Goal: Task Accomplishment & Management: Manage account settings

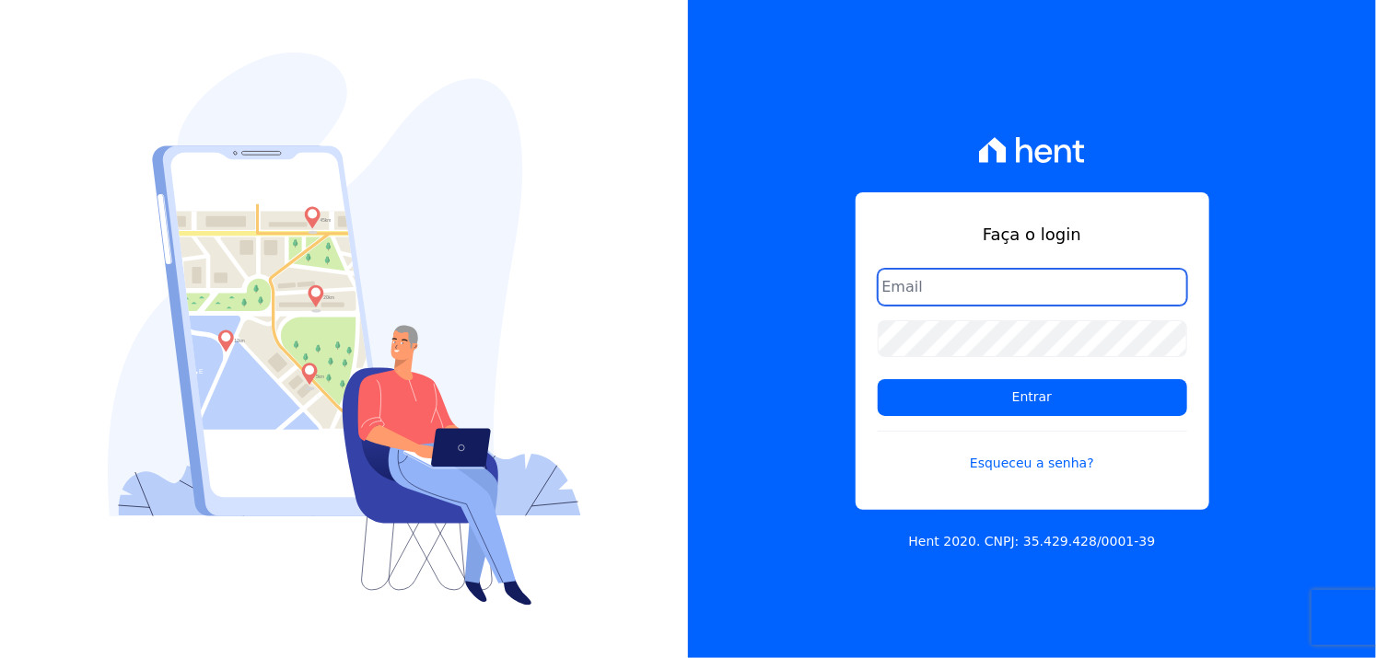
click at [977, 298] on input "email" at bounding box center [1032, 287] width 309 height 37
click at [942, 293] on input "email" at bounding box center [1032, 287] width 309 height 37
type input "[EMAIL_ADDRESS][PERSON_NAME][DOMAIN_NAME]"
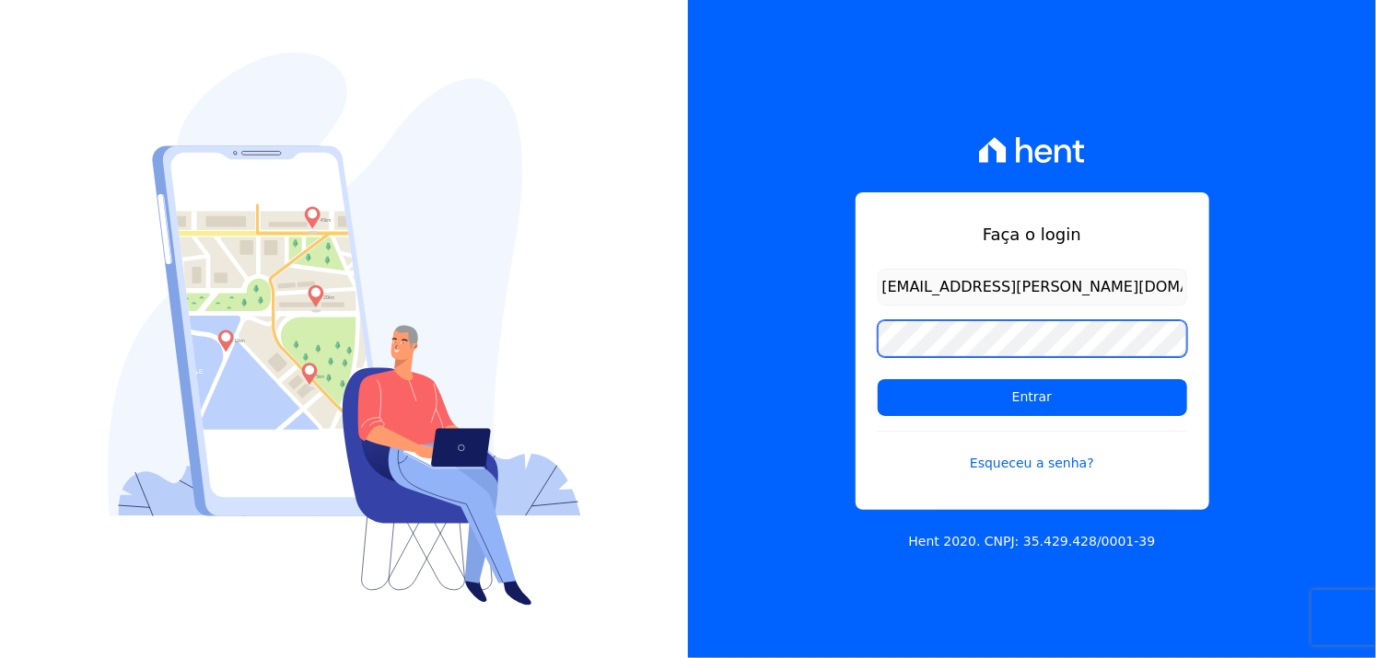
click at [807, 327] on div "Faça o login [EMAIL_ADDRESS][PERSON_NAME][DOMAIN_NAME] Entrar Esqueceu a senha?…" at bounding box center [1032, 329] width 688 height 658
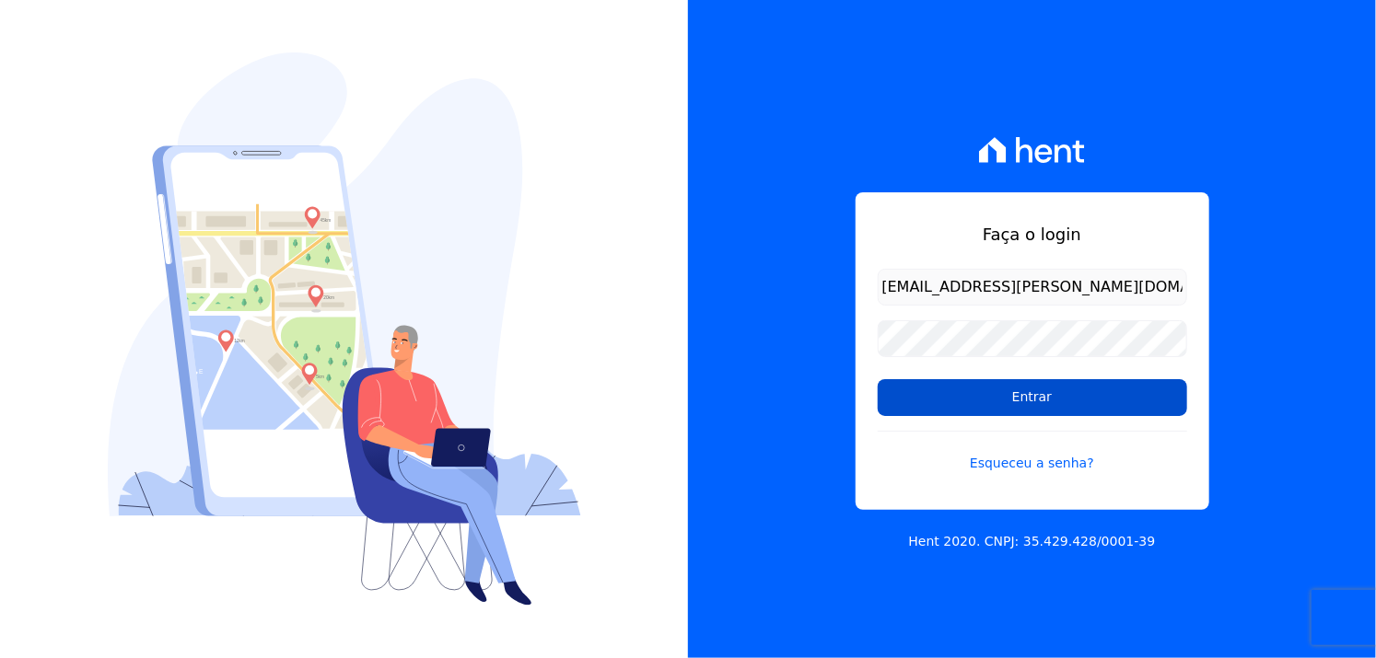
click at [948, 397] on input "Entrar" at bounding box center [1032, 397] width 309 height 37
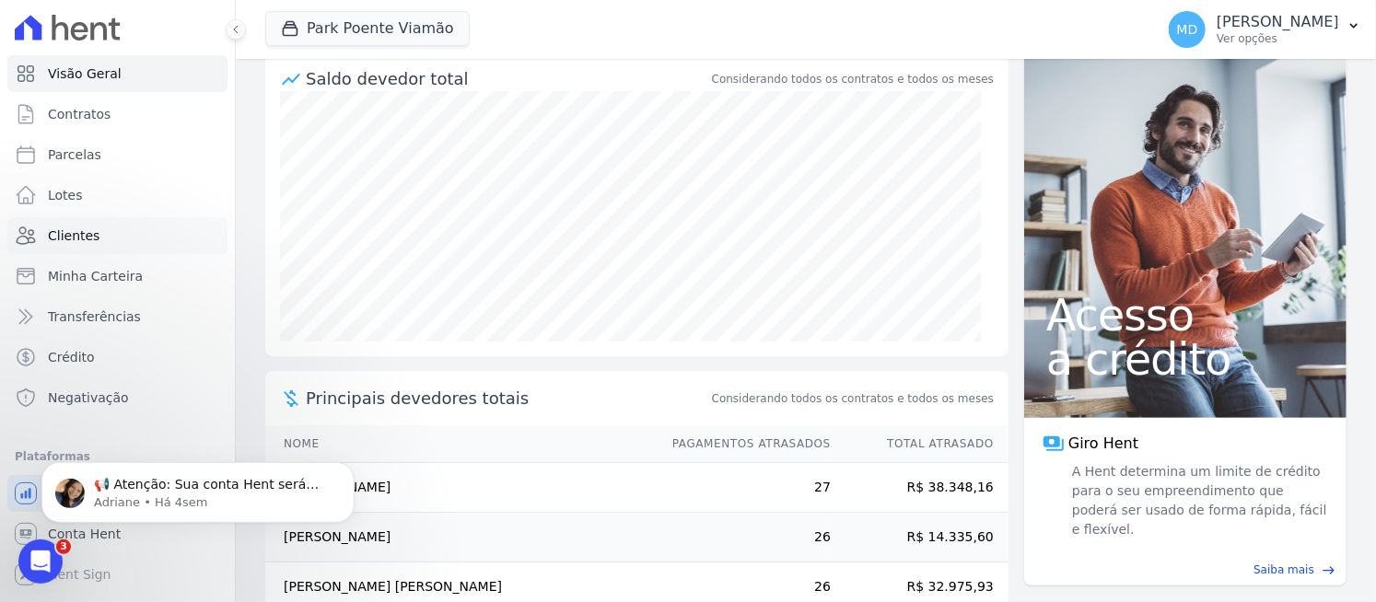
scroll to position [153, 0]
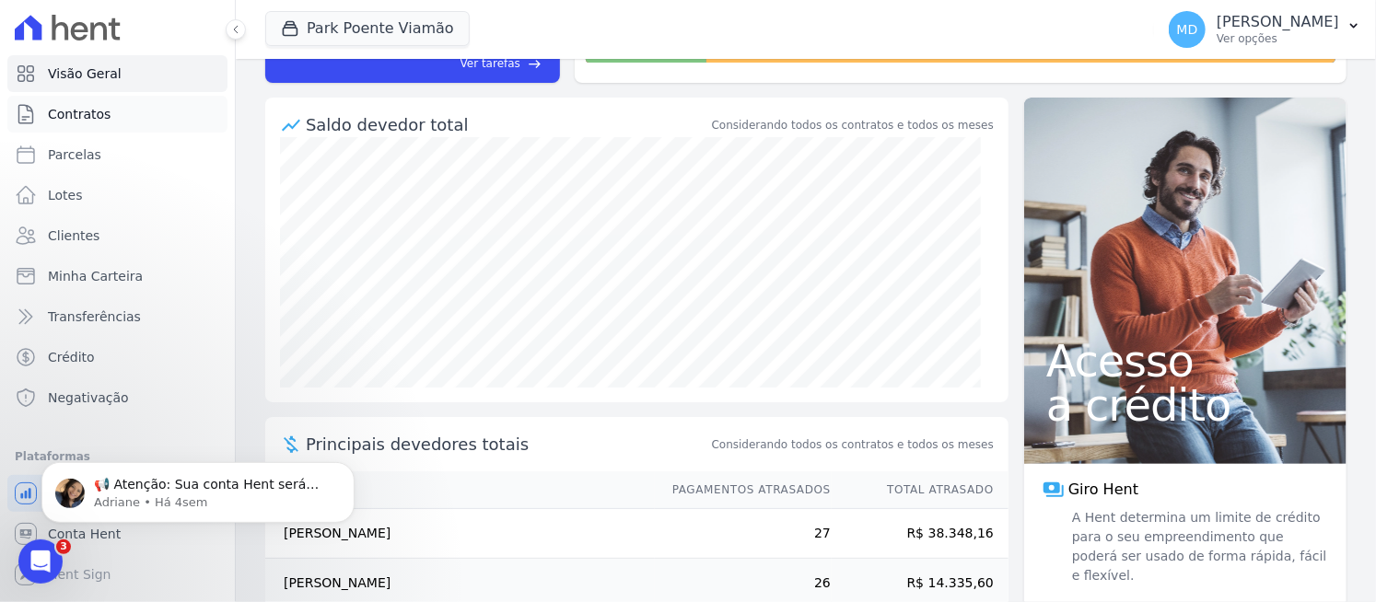
click at [105, 114] on link "Contratos" at bounding box center [117, 114] width 220 height 37
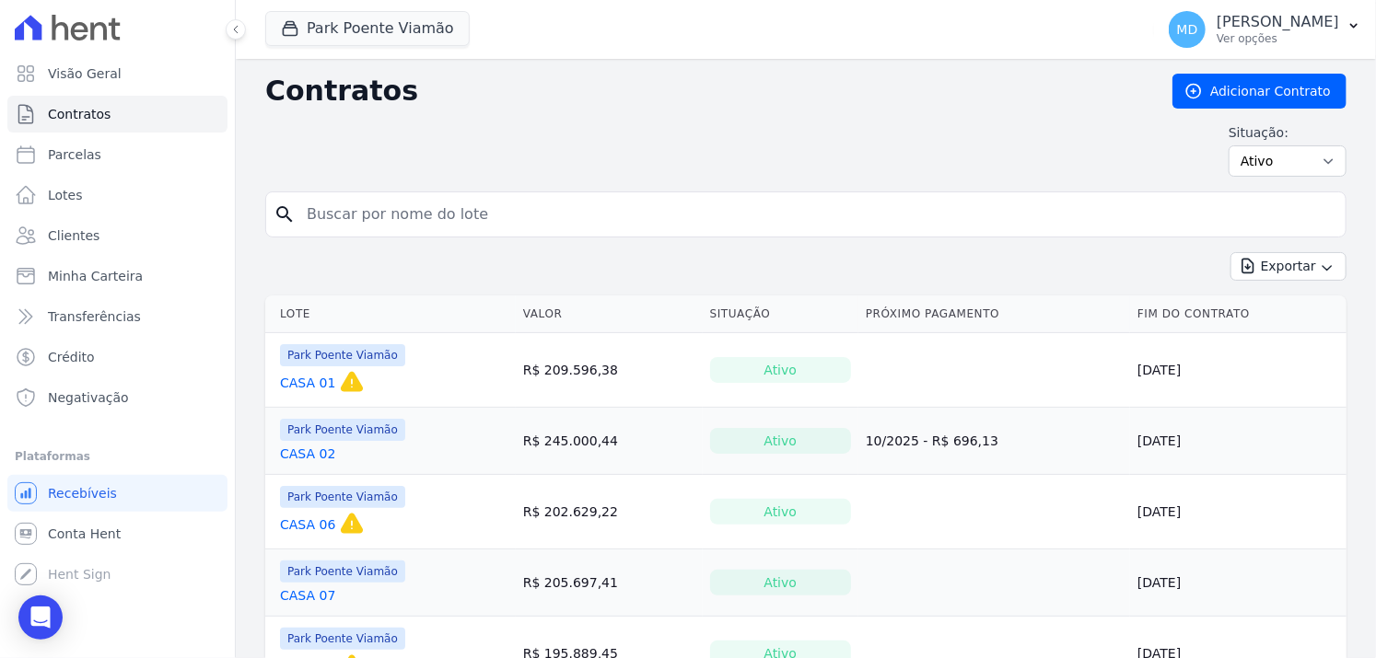
click at [316, 377] on link "CASA 01" at bounding box center [307, 383] width 55 height 18
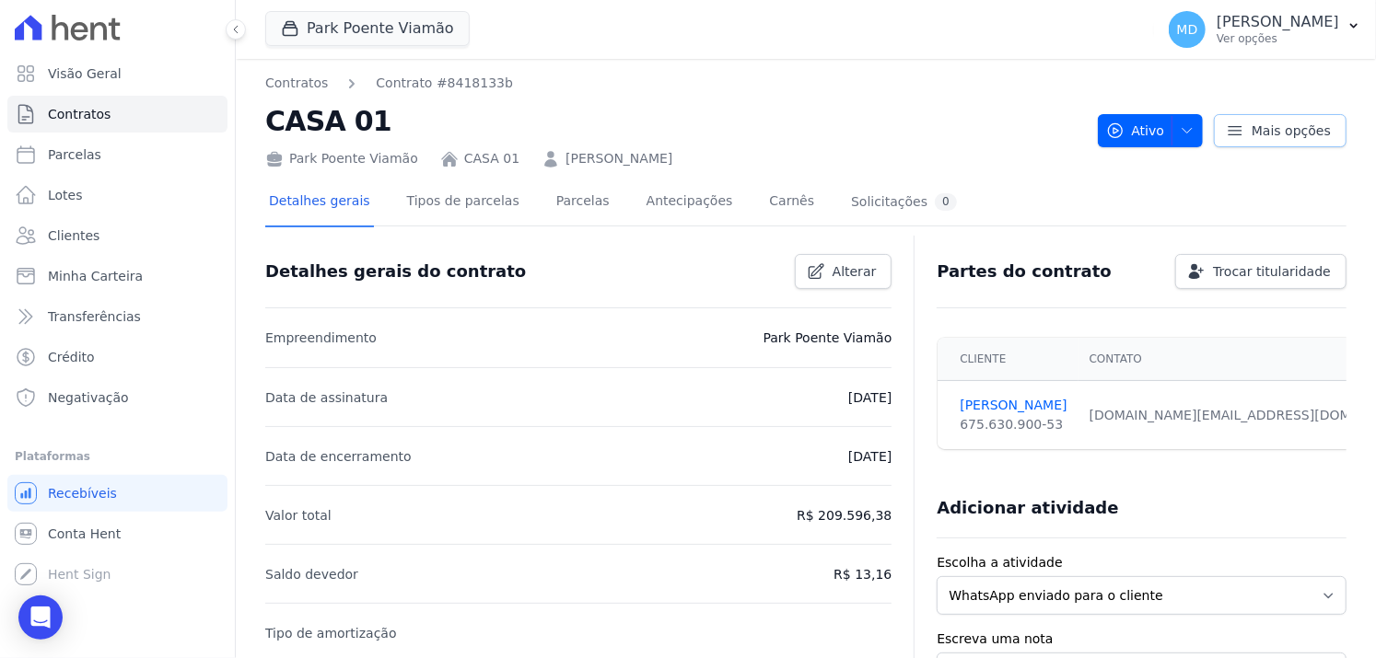
click at [1228, 128] on icon at bounding box center [1235, 131] width 18 height 18
click at [565, 194] on link "Parcelas" at bounding box center [583, 203] width 61 height 49
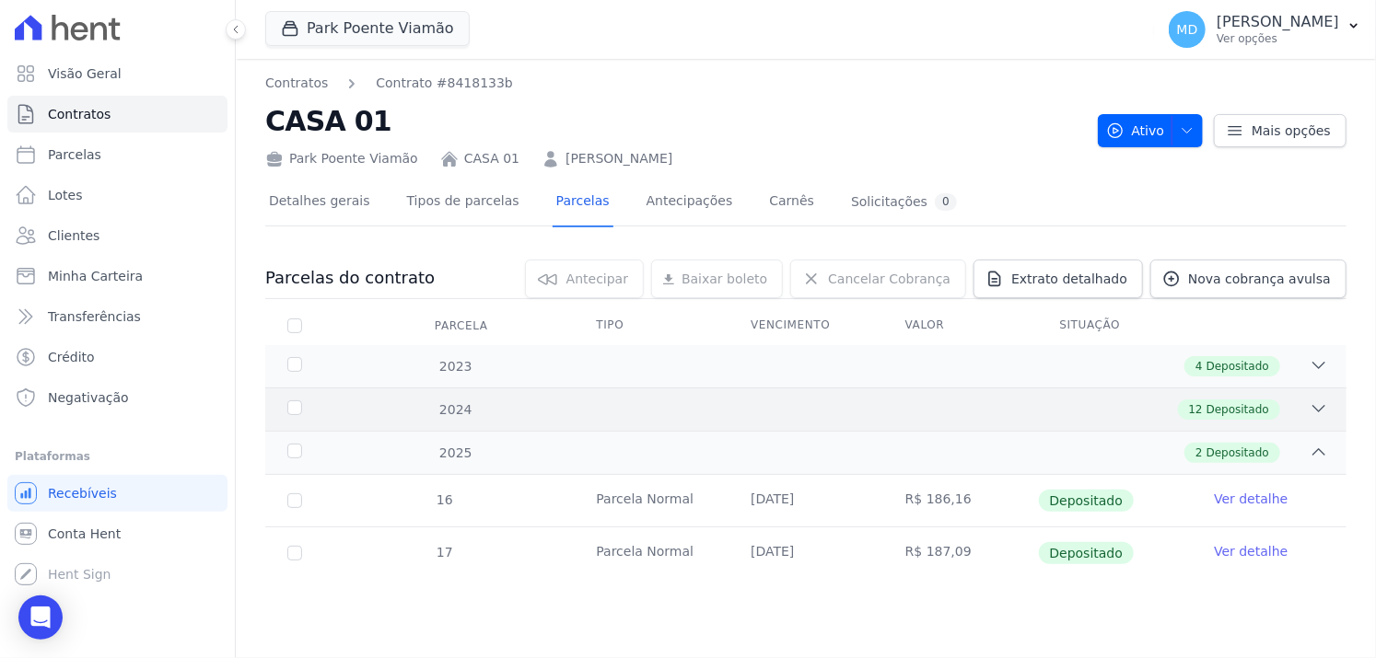
click at [1247, 413] on span "Depositado" at bounding box center [1237, 409] width 63 height 17
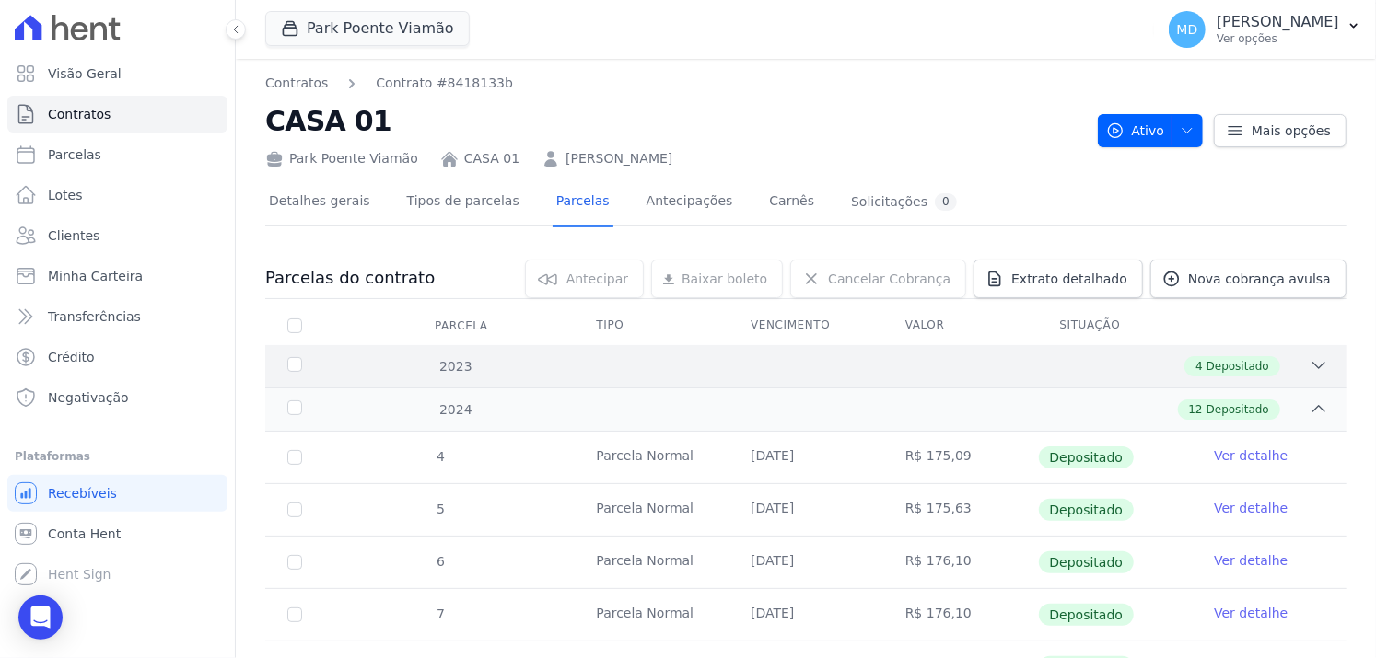
click at [1239, 360] on span "Depositado" at bounding box center [1237, 366] width 63 height 17
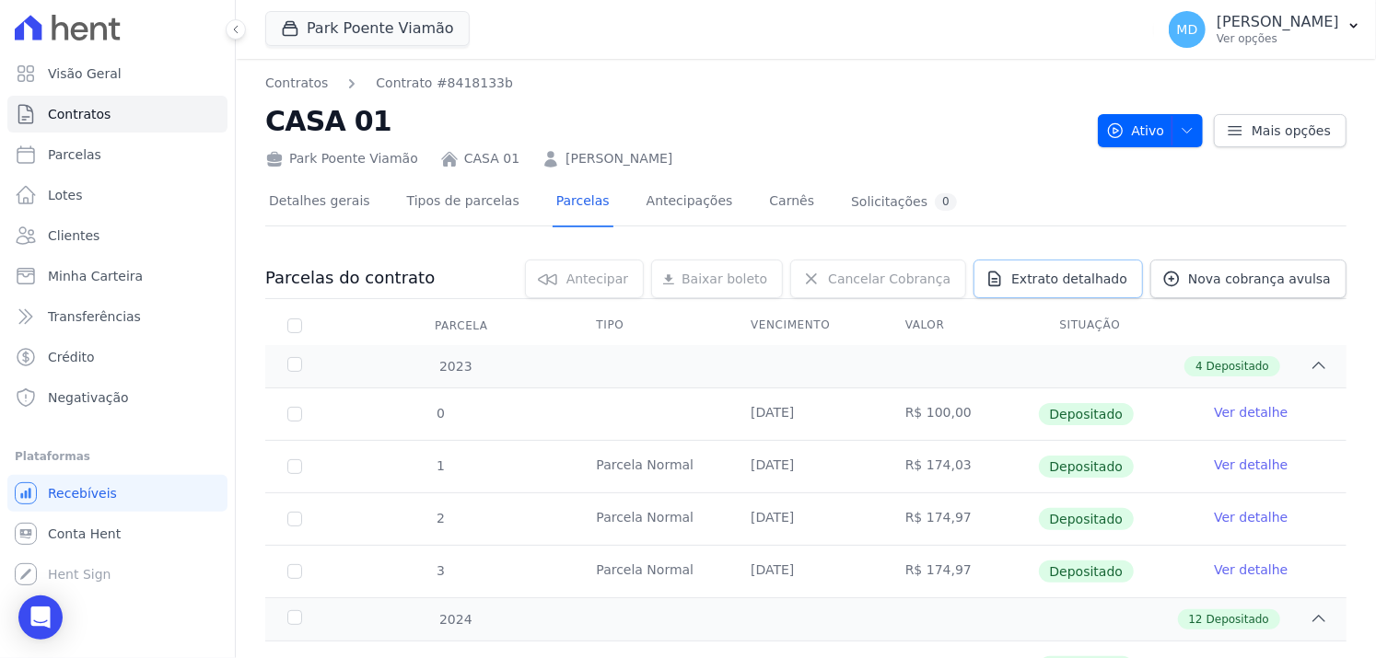
click at [1098, 281] on span "Extrato detalhado" at bounding box center [1069, 279] width 116 height 18
click at [1298, 308] on span "Exportar XLSX" at bounding box center [1312, 309] width 106 height 18
click at [76, 158] on span "Parcelas" at bounding box center [74, 154] width 53 height 18
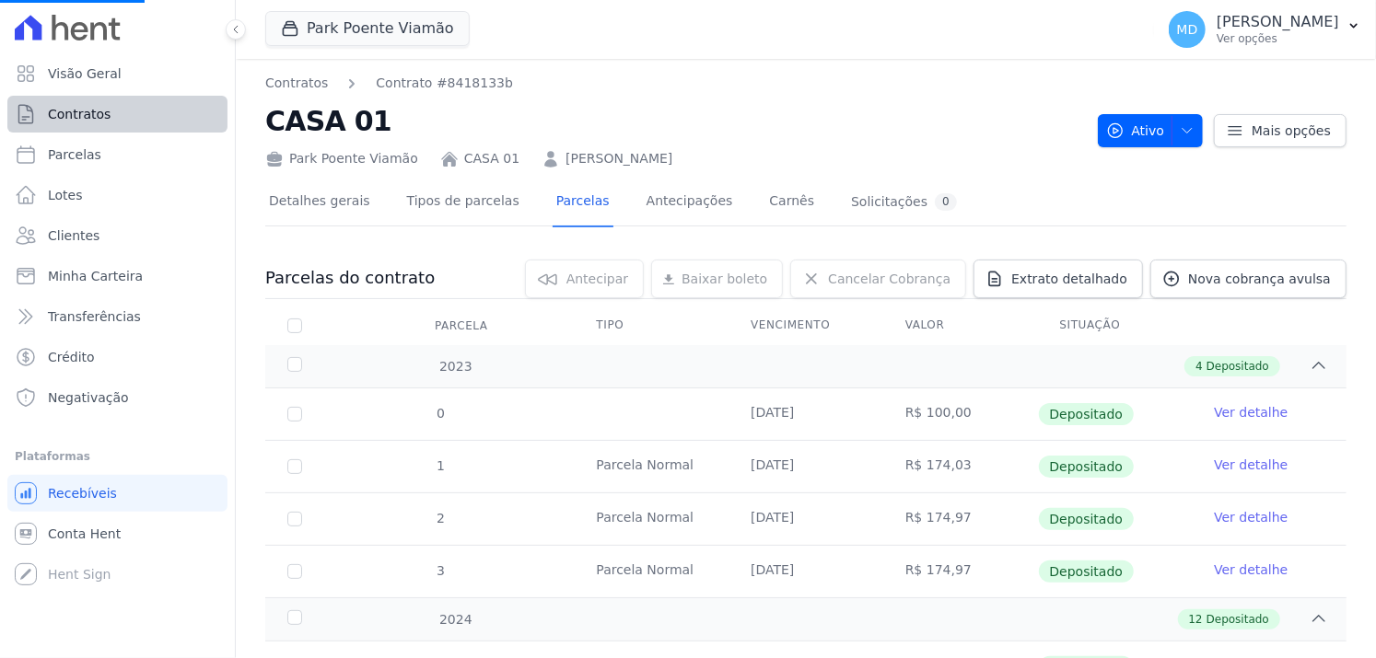
select select
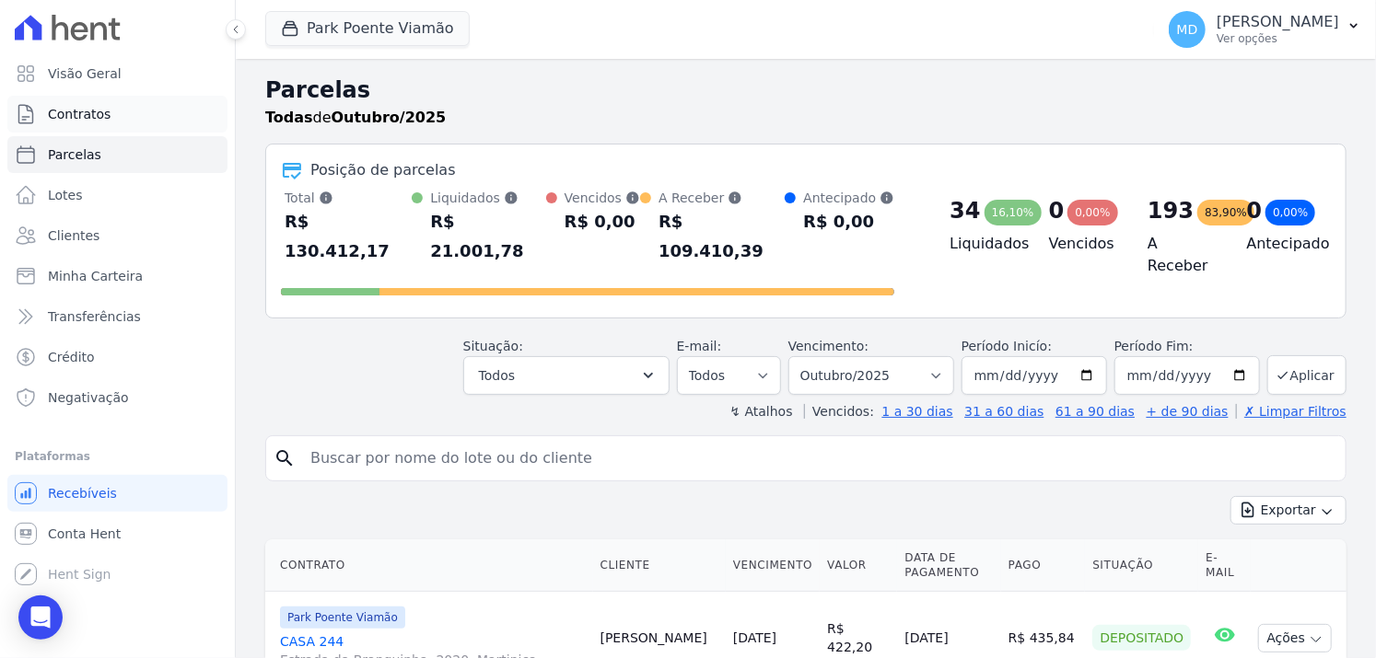
click at [105, 112] on span "Contratos" at bounding box center [79, 114] width 63 height 18
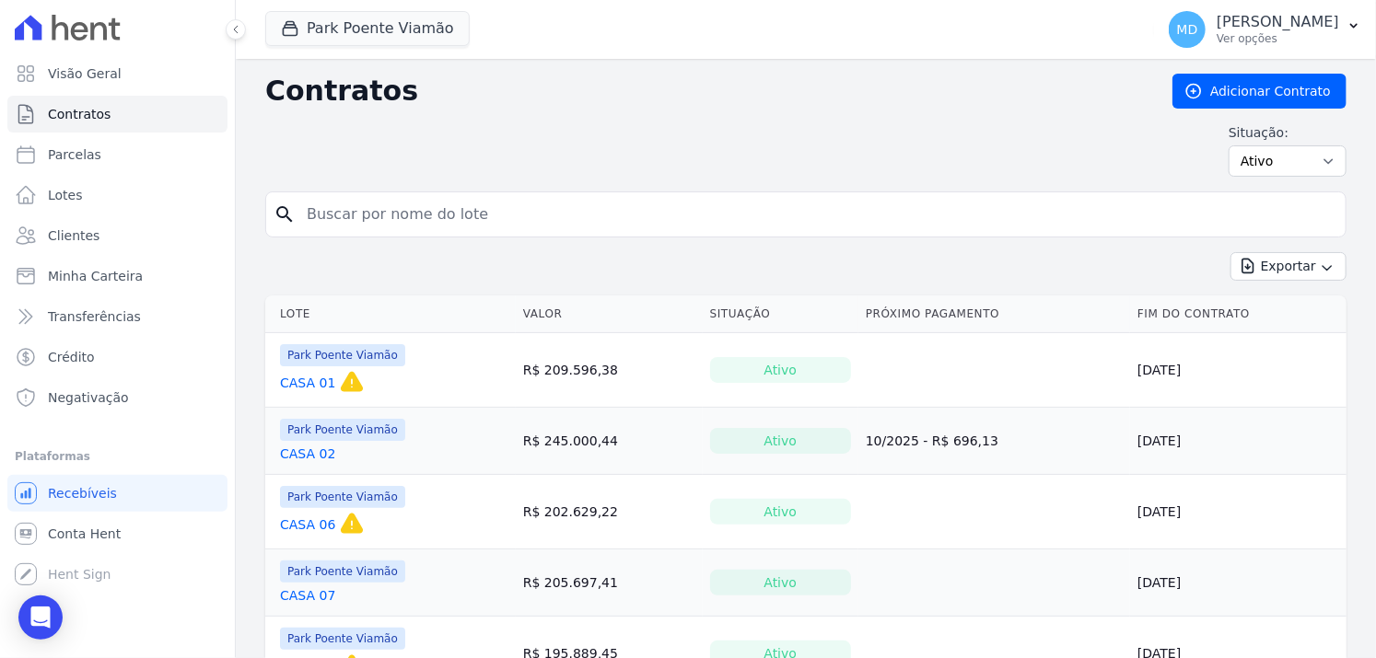
drag, startPoint x: 397, startPoint y: 222, endPoint x: 425, endPoint y: 209, distance: 31.3
click at [397, 221] on input "search" at bounding box center [817, 214] width 1042 height 37
type input "casa 62"
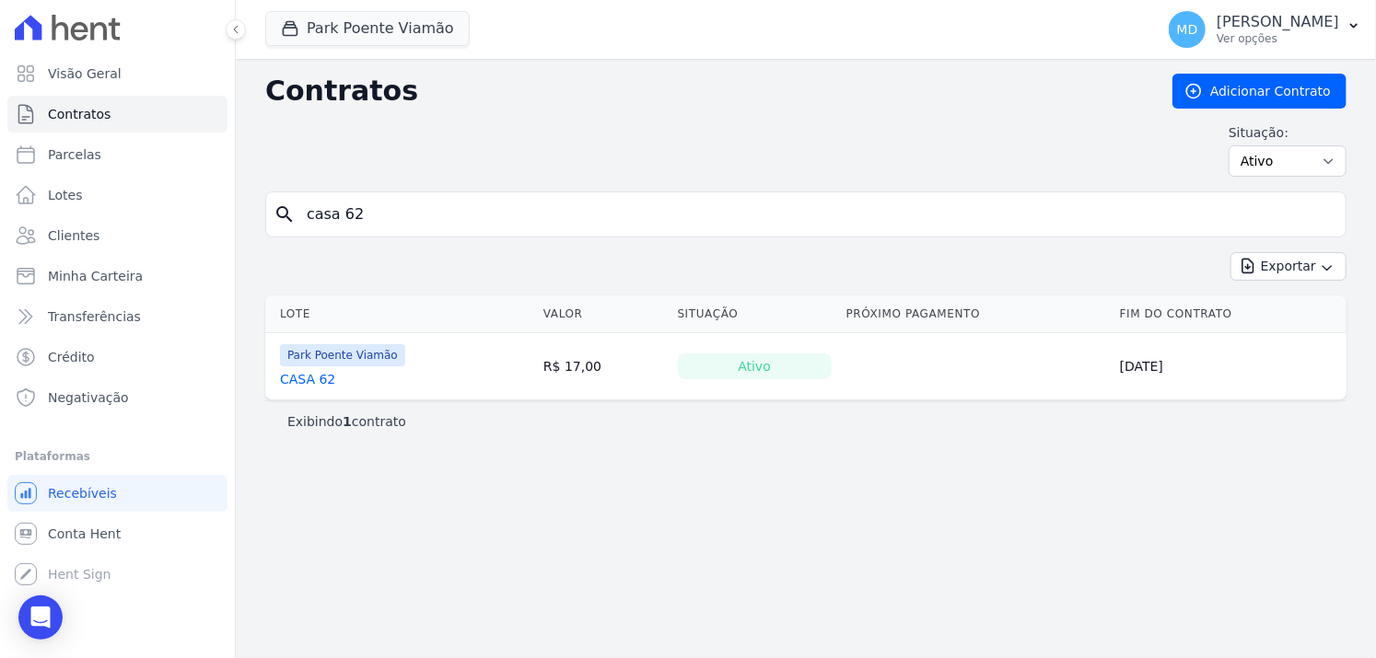
click at [321, 378] on link "CASA 62" at bounding box center [307, 379] width 55 height 18
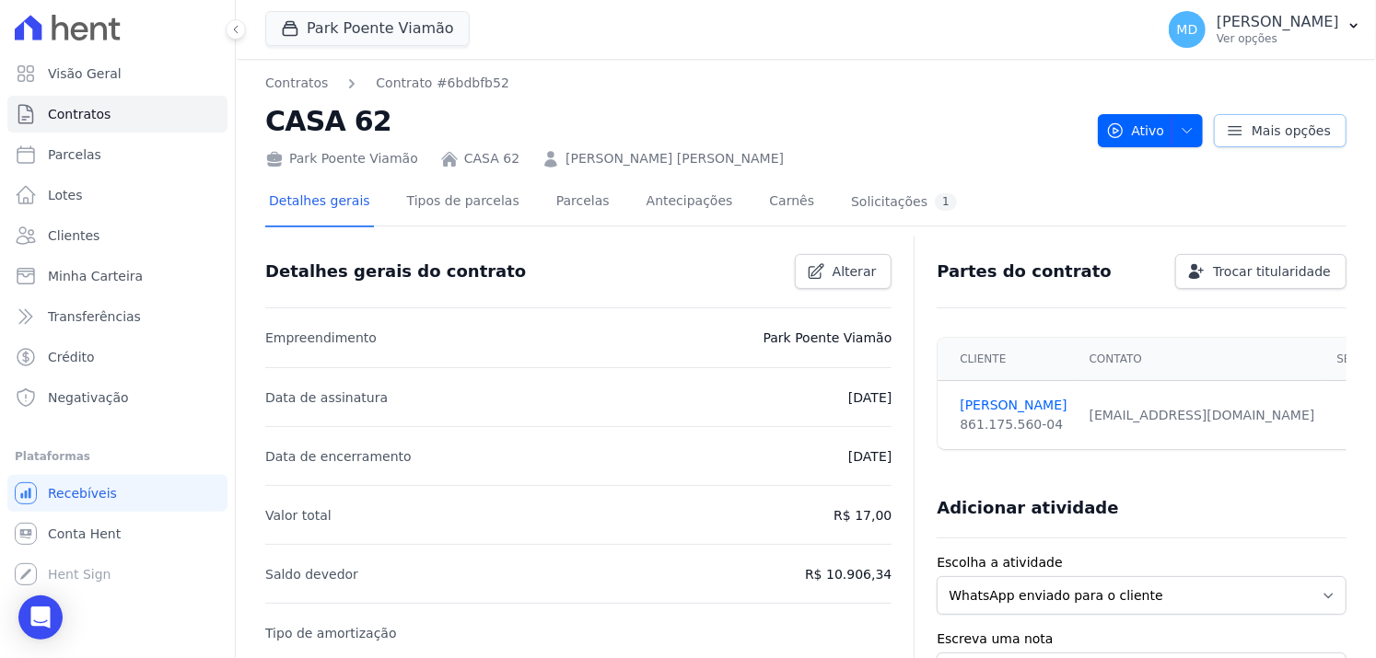
click at [1226, 129] on icon at bounding box center [1235, 131] width 18 height 18
drag, startPoint x: 1226, startPoint y: 128, endPoint x: 1232, endPoint y: 211, distance: 83.1
click at [1226, 128] on icon at bounding box center [1235, 131] width 18 height 18
click at [455, 207] on link "Tipos de parcelas" at bounding box center [463, 203] width 120 height 49
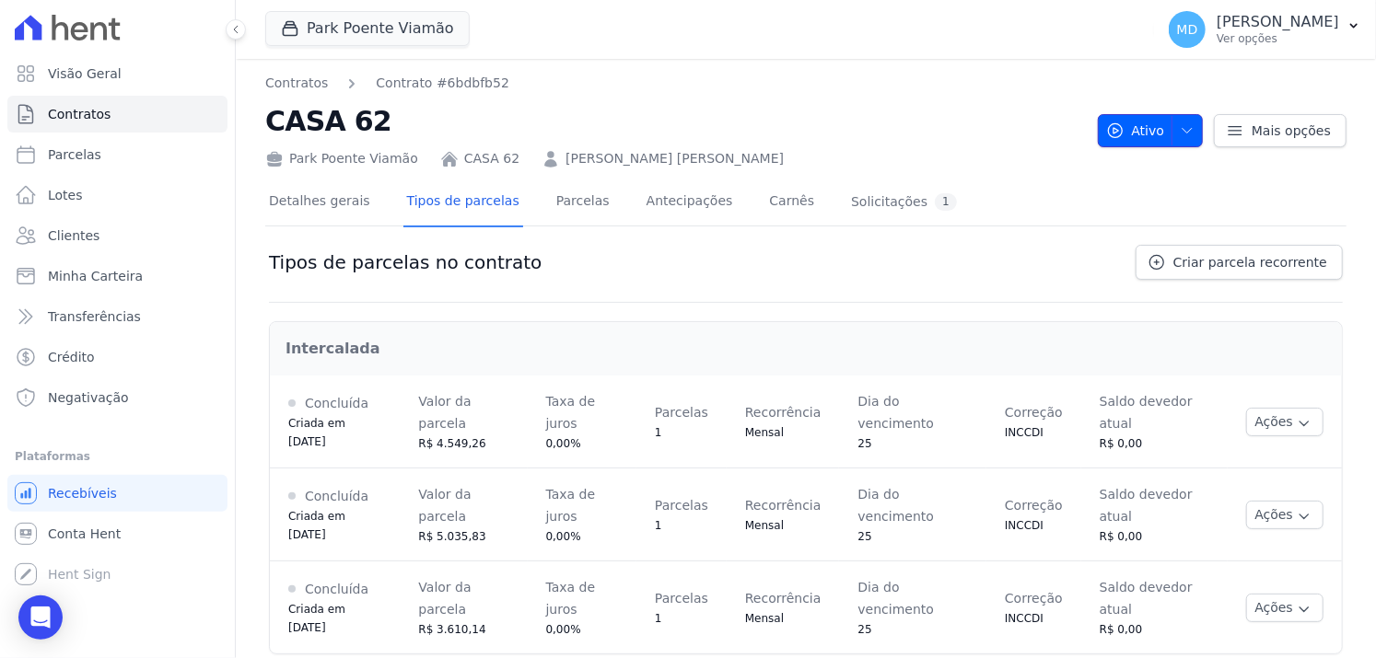
click at [1183, 128] on icon "button" at bounding box center [1187, 130] width 15 height 15
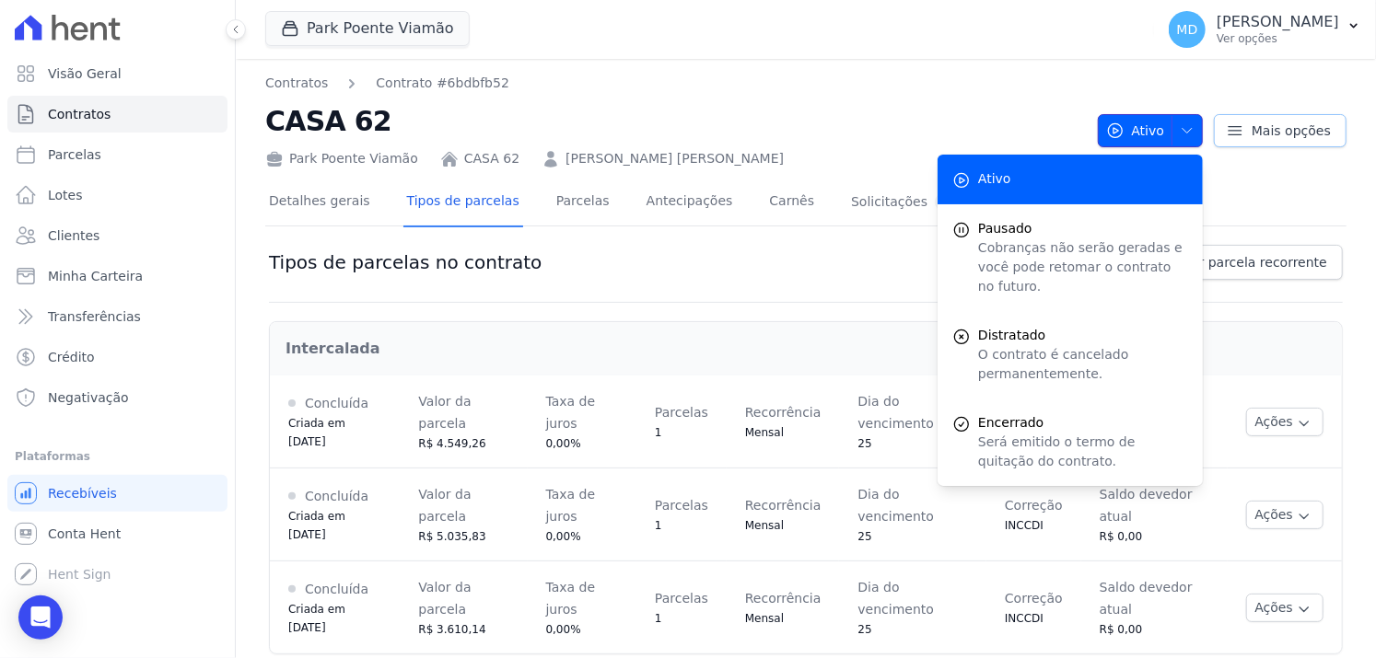
drag, startPoint x: 1182, startPoint y: 128, endPoint x: 1227, endPoint y: 132, distance: 44.4
click at [1183, 128] on icon "button" at bounding box center [1187, 130] width 15 height 15
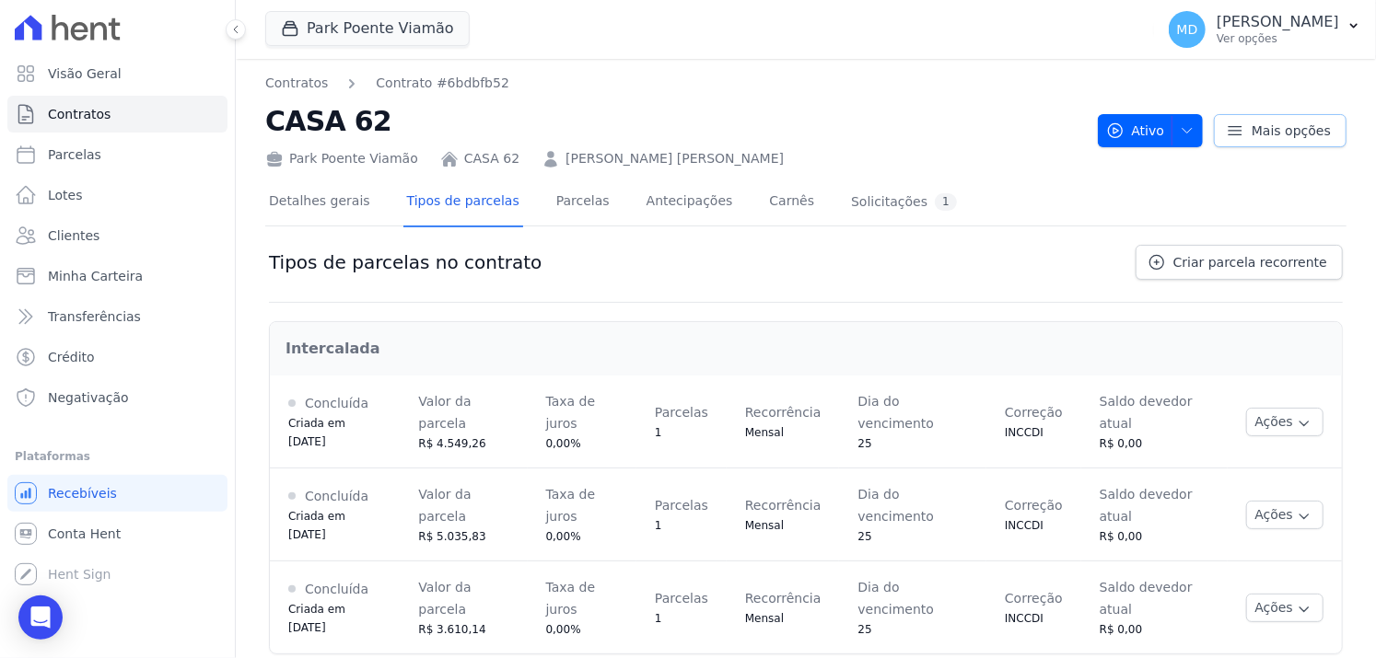
click at [1228, 132] on icon at bounding box center [1235, 131] width 18 height 18
drag, startPoint x: 1228, startPoint y: 132, endPoint x: 1075, endPoint y: 184, distance: 161.6
click at [1227, 133] on icon at bounding box center [1235, 131] width 18 height 18
click at [307, 199] on link "Detalhes gerais" at bounding box center [319, 203] width 109 height 49
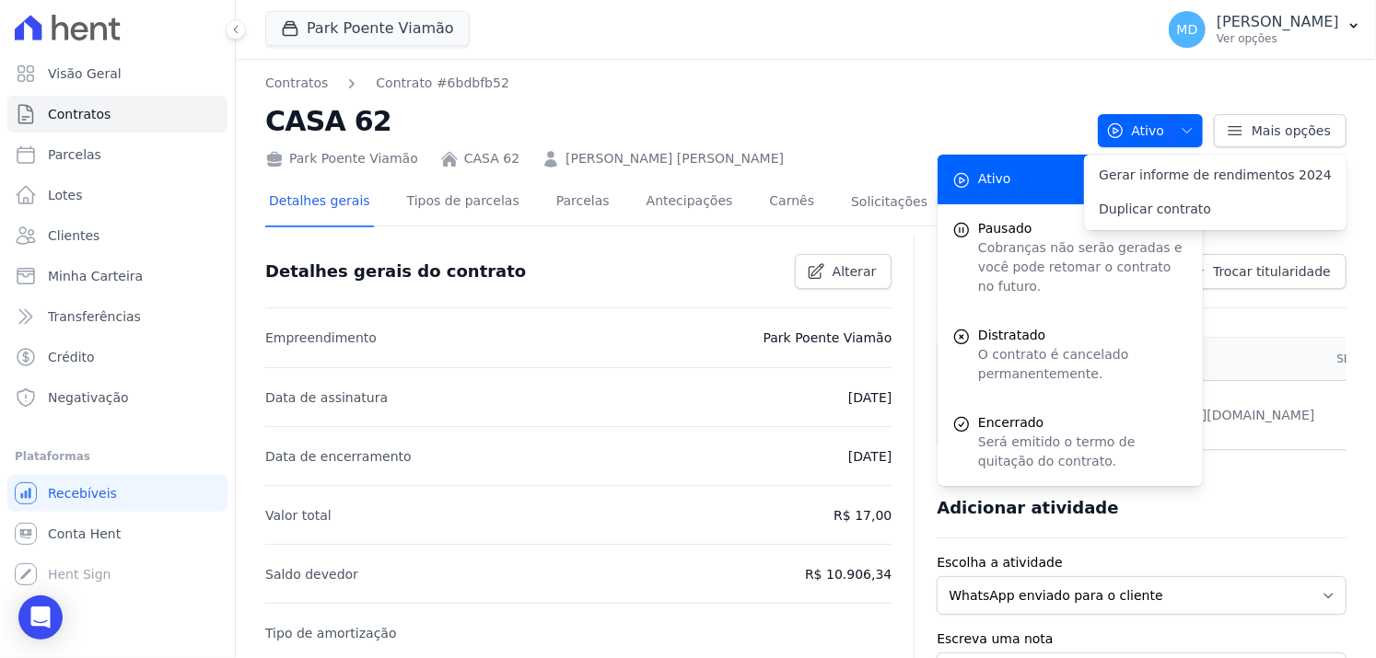
click at [568, 199] on link "Parcelas" at bounding box center [583, 203] width 61 height 49
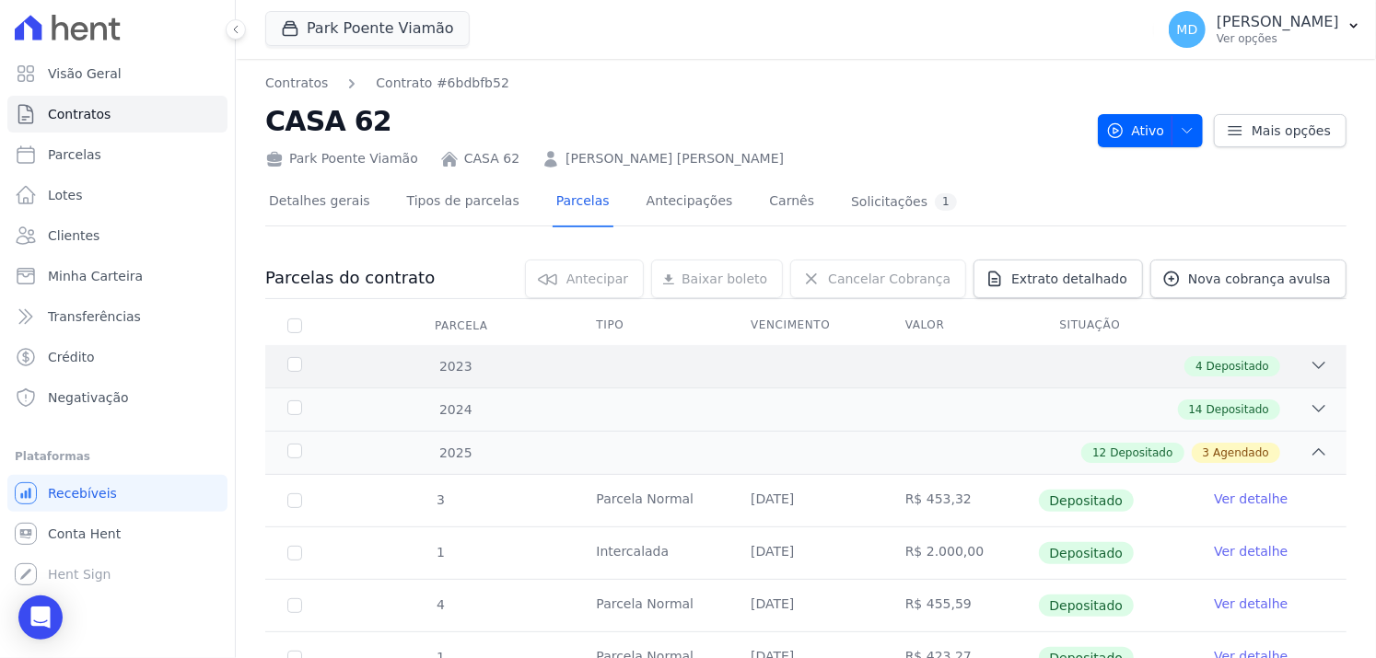
click at [1211, 367] on span "Depositado" at bounding box center [1237, 366] width 63 height 17
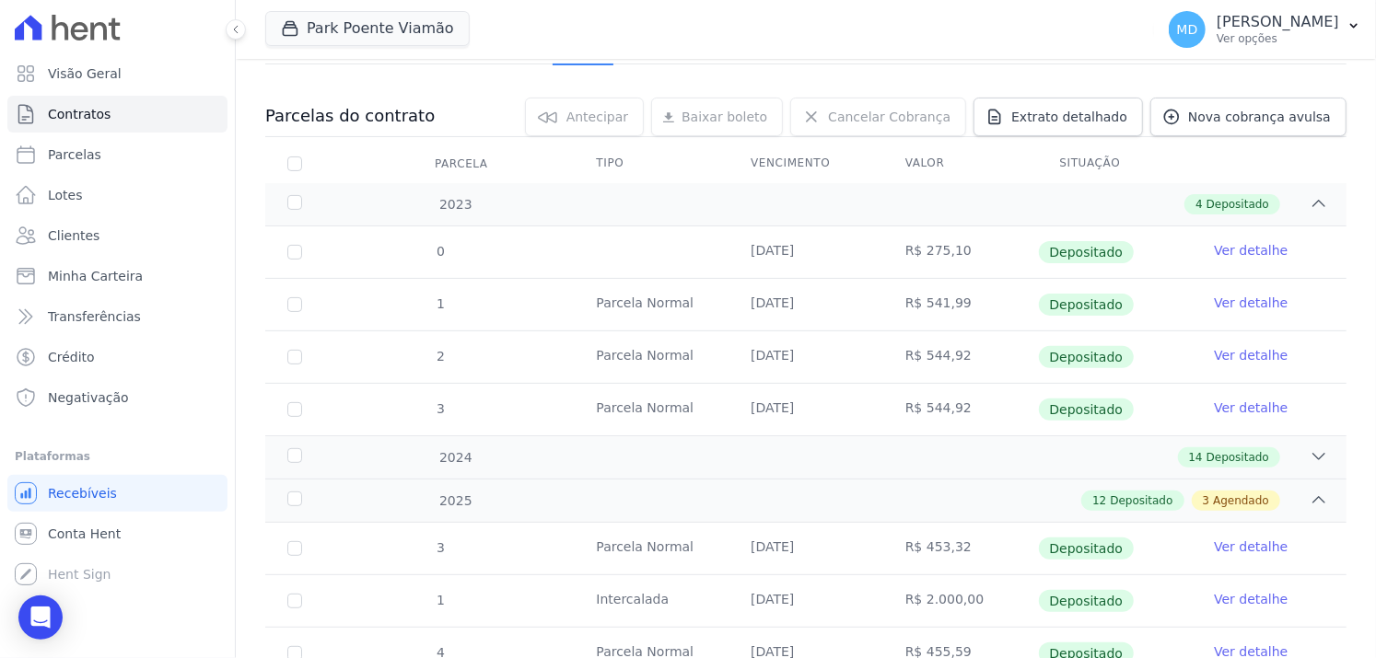
scroll to position [184, 0]
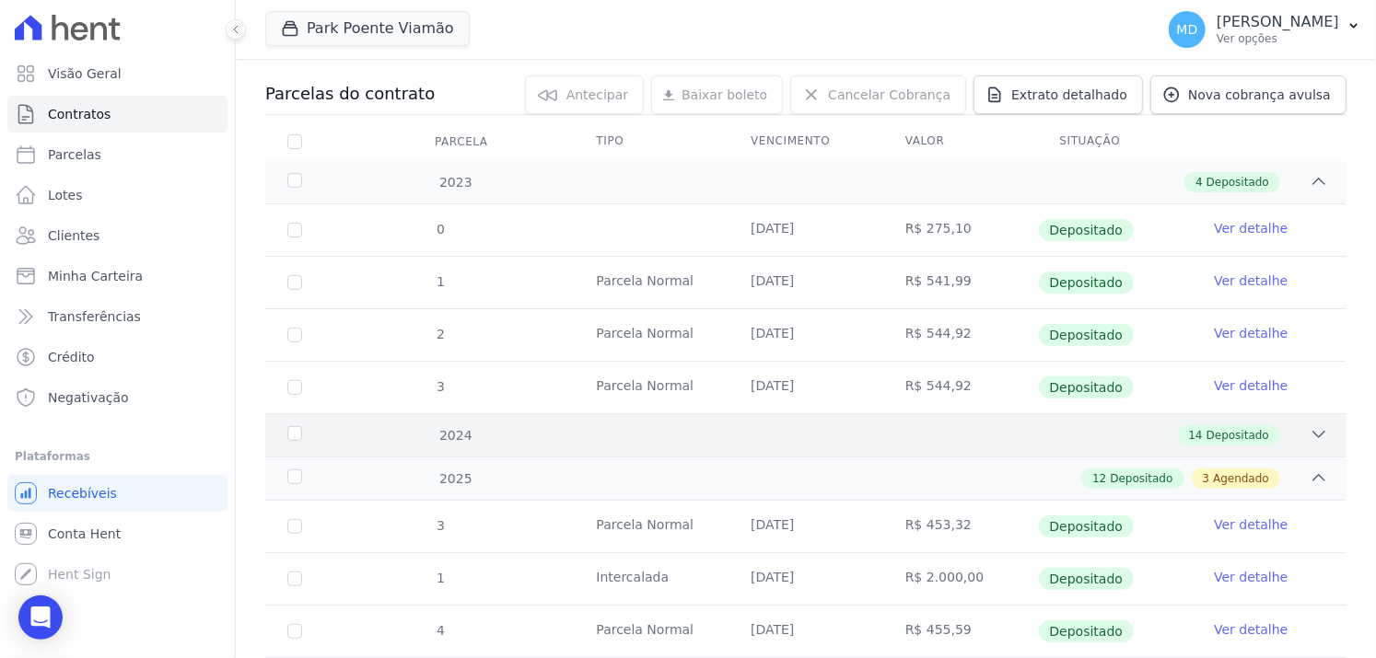
click at [1239, 441] on div "14 Depositado" at bounding box center [1229, 435] width 102 height 20
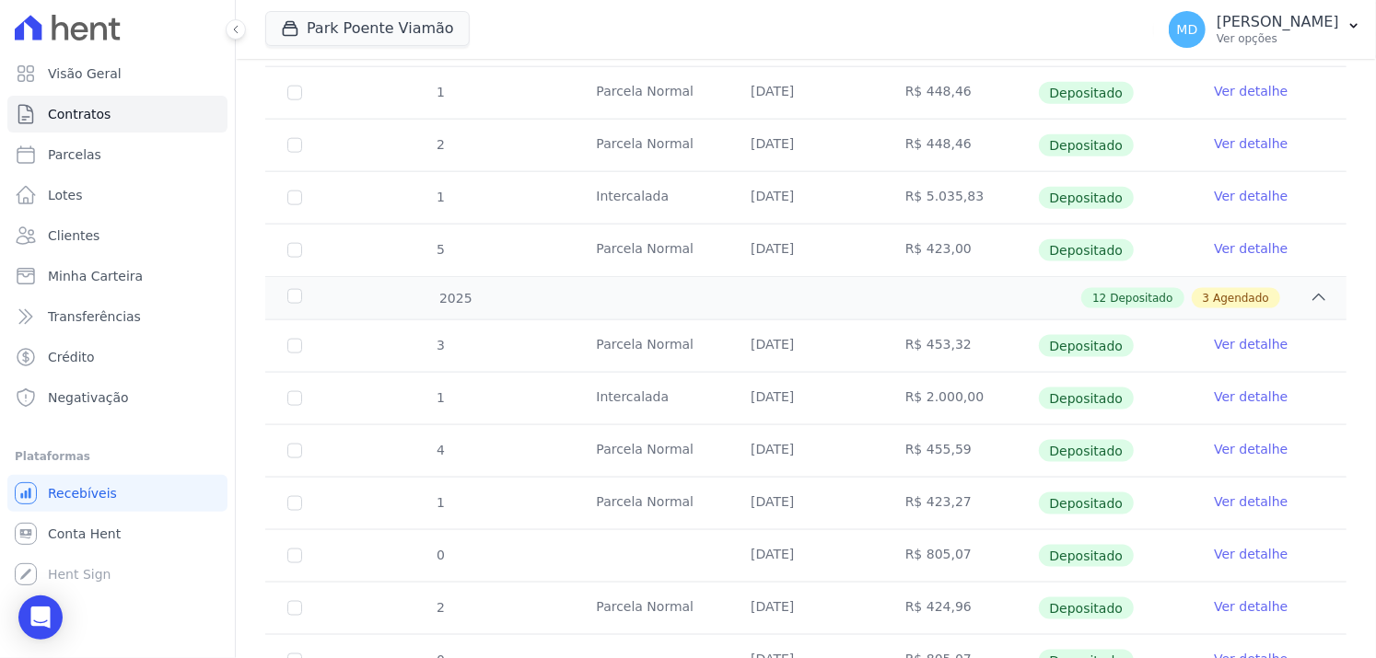
scroll to position [1105, 0]
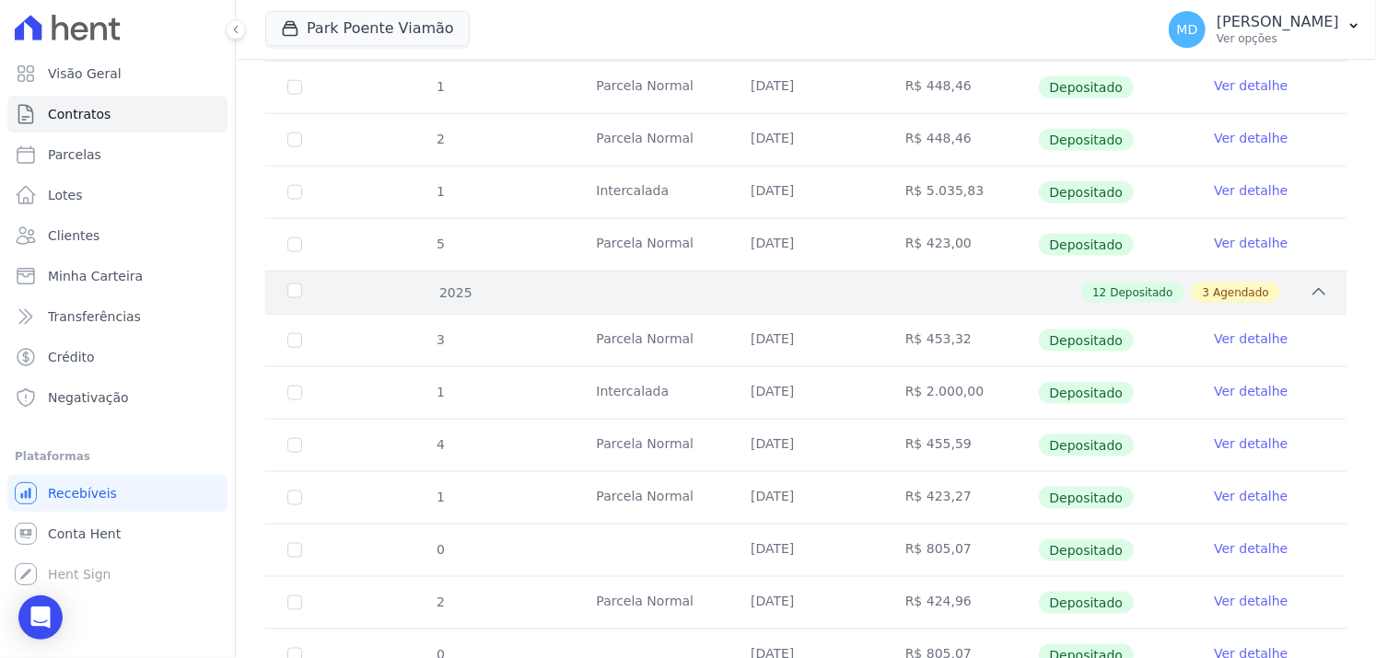
click at [1146, 295] on span "Depositado" at bounding box center [1141, 293] width 63 height 17
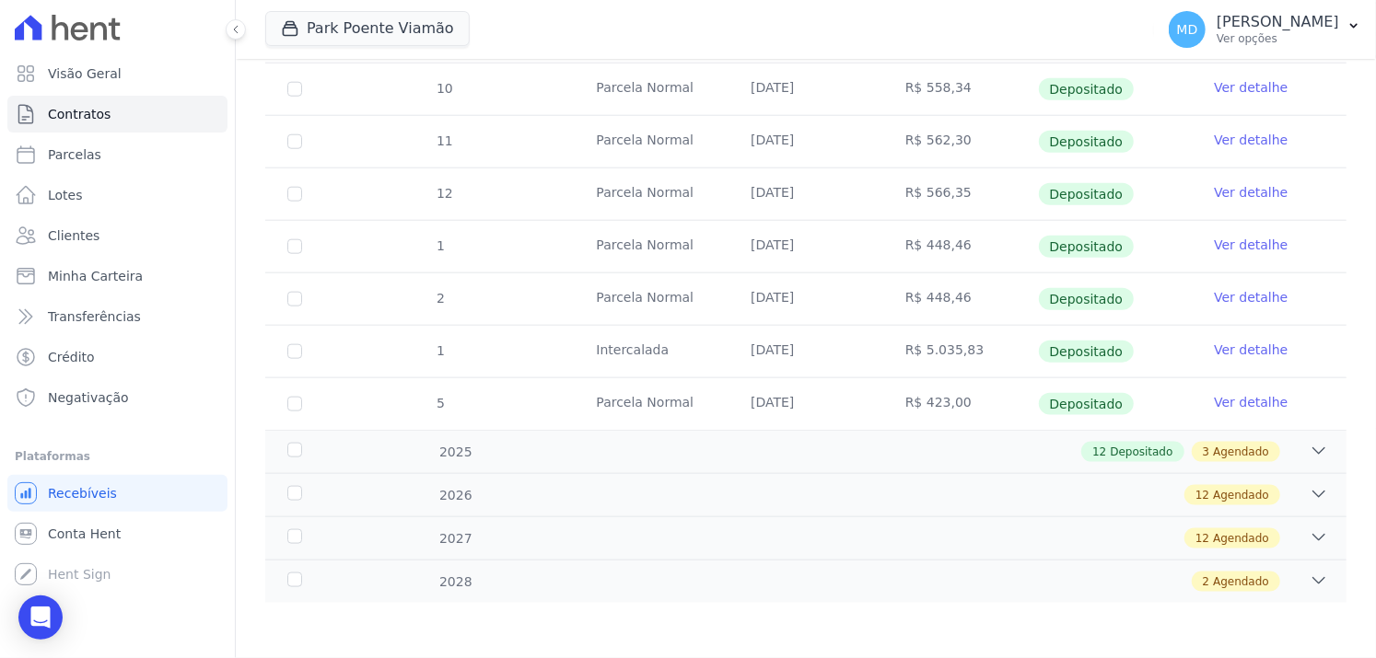
scroll to position [939, 0]
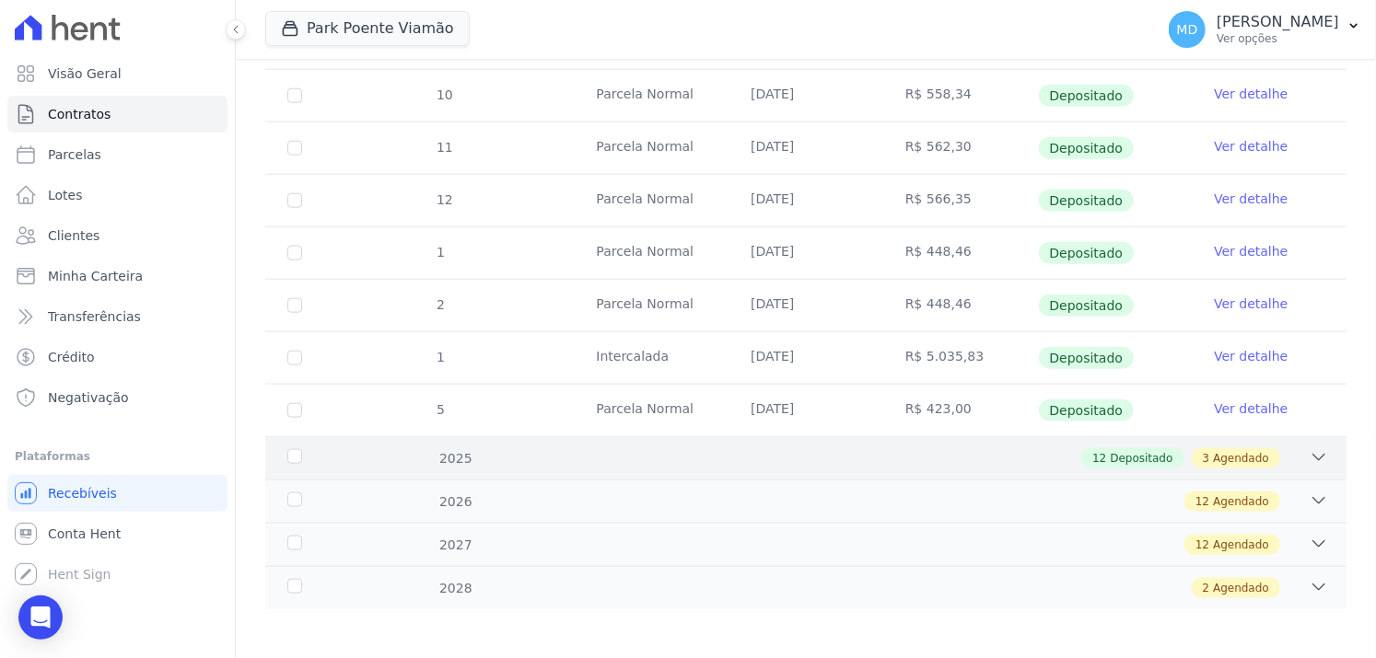
click at [1137, 452] on span "Depositado" at bounding box center [1141, 458] width 63 height 17
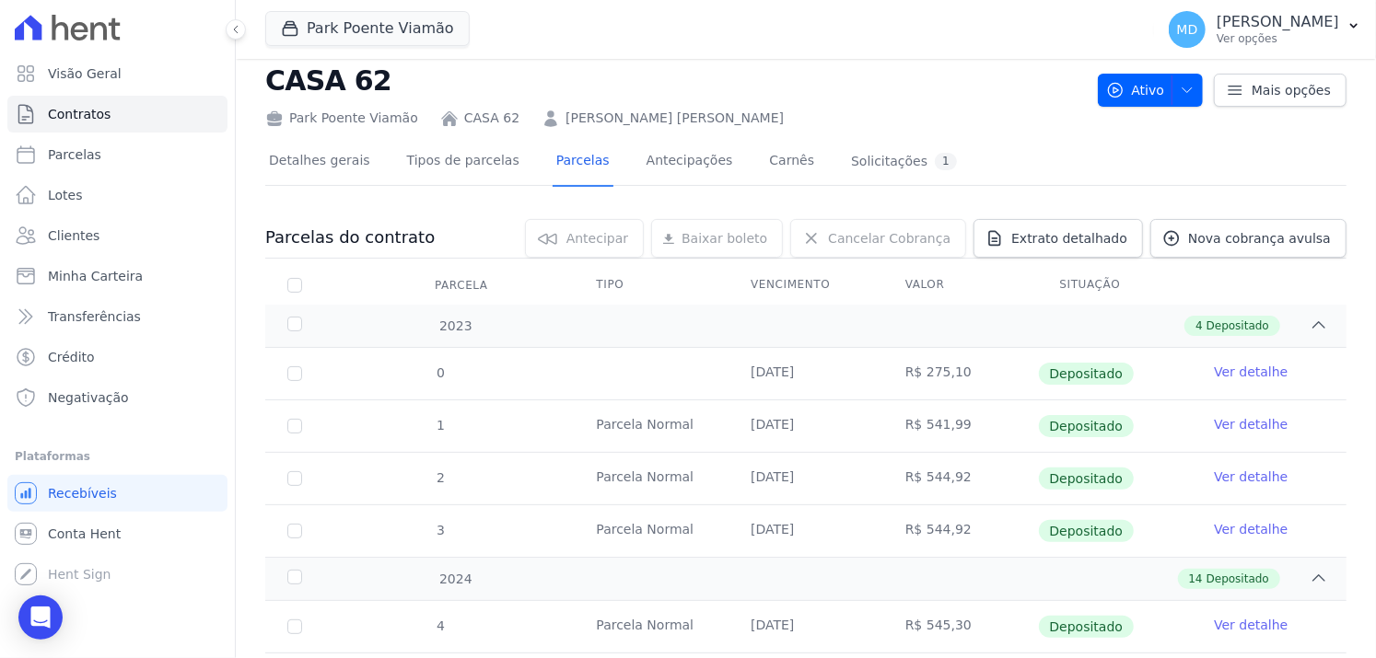
scroll to position [0, 0]
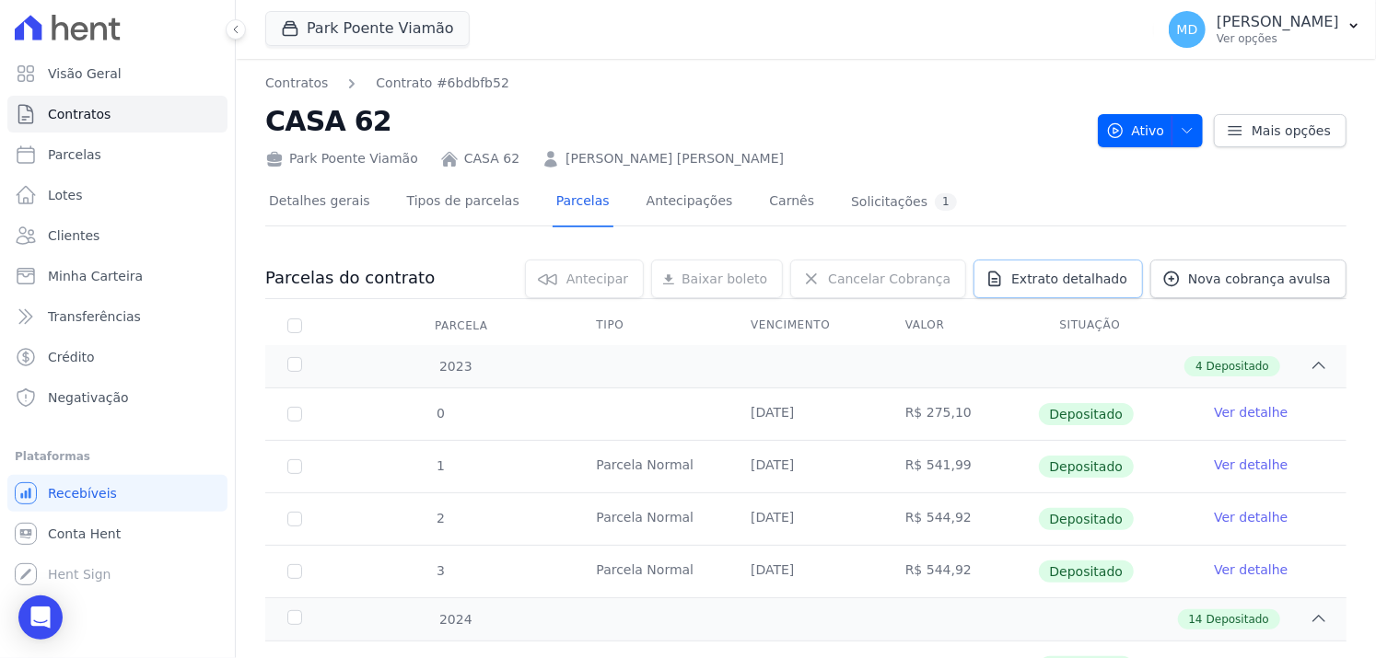
click at [1088, 275] on span "Extrato detalhado" at bounding box center [1069, 279] width 116 height 18
click at [1310, 310] on span "Exportar XLSX" at bounding box center [1312, 309] width 106 height 18
